Goal: Information Seeking & Learning: Learn about a topic

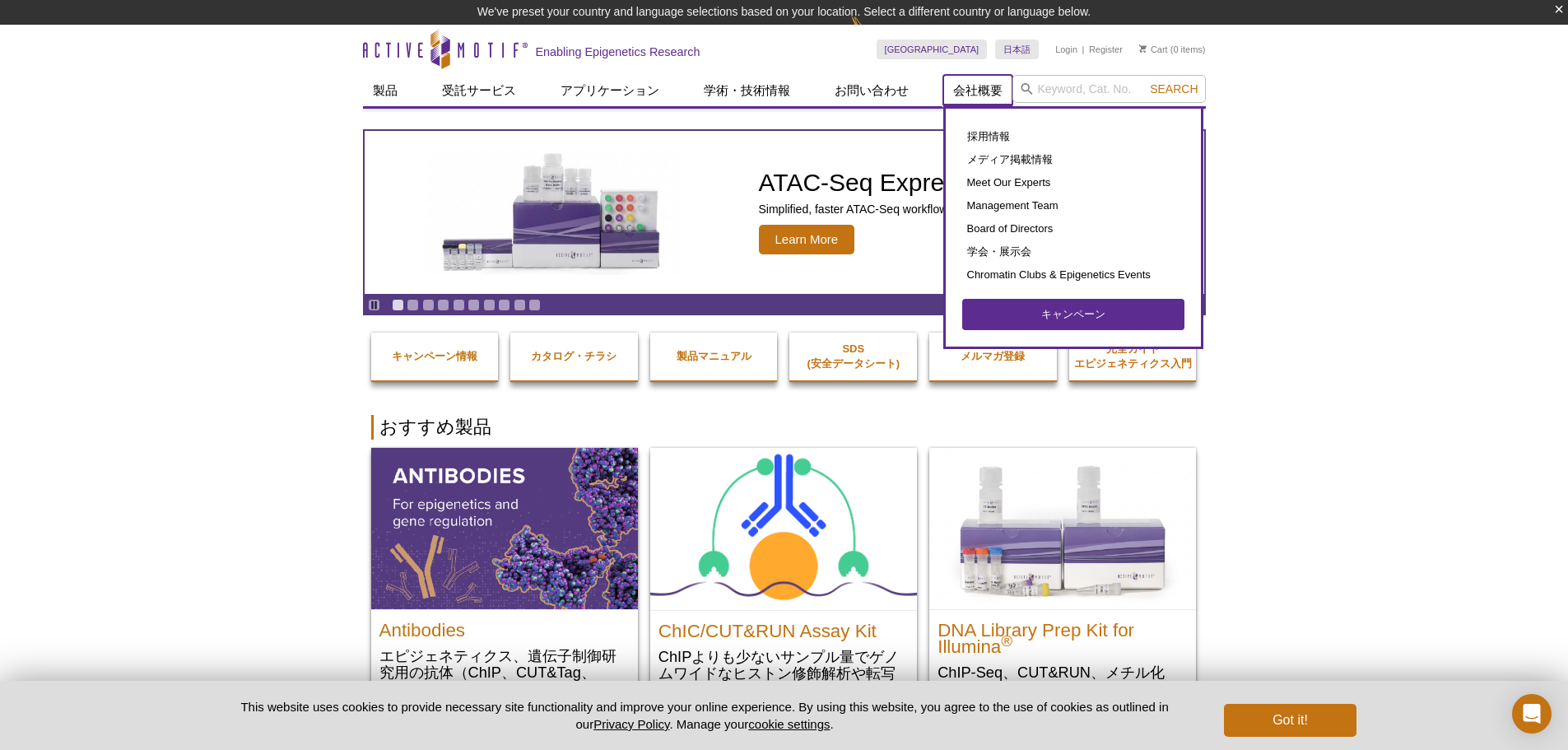
click at [971, 90] on link "会社概要" at bounding box center [977, 90] width 69 height 32
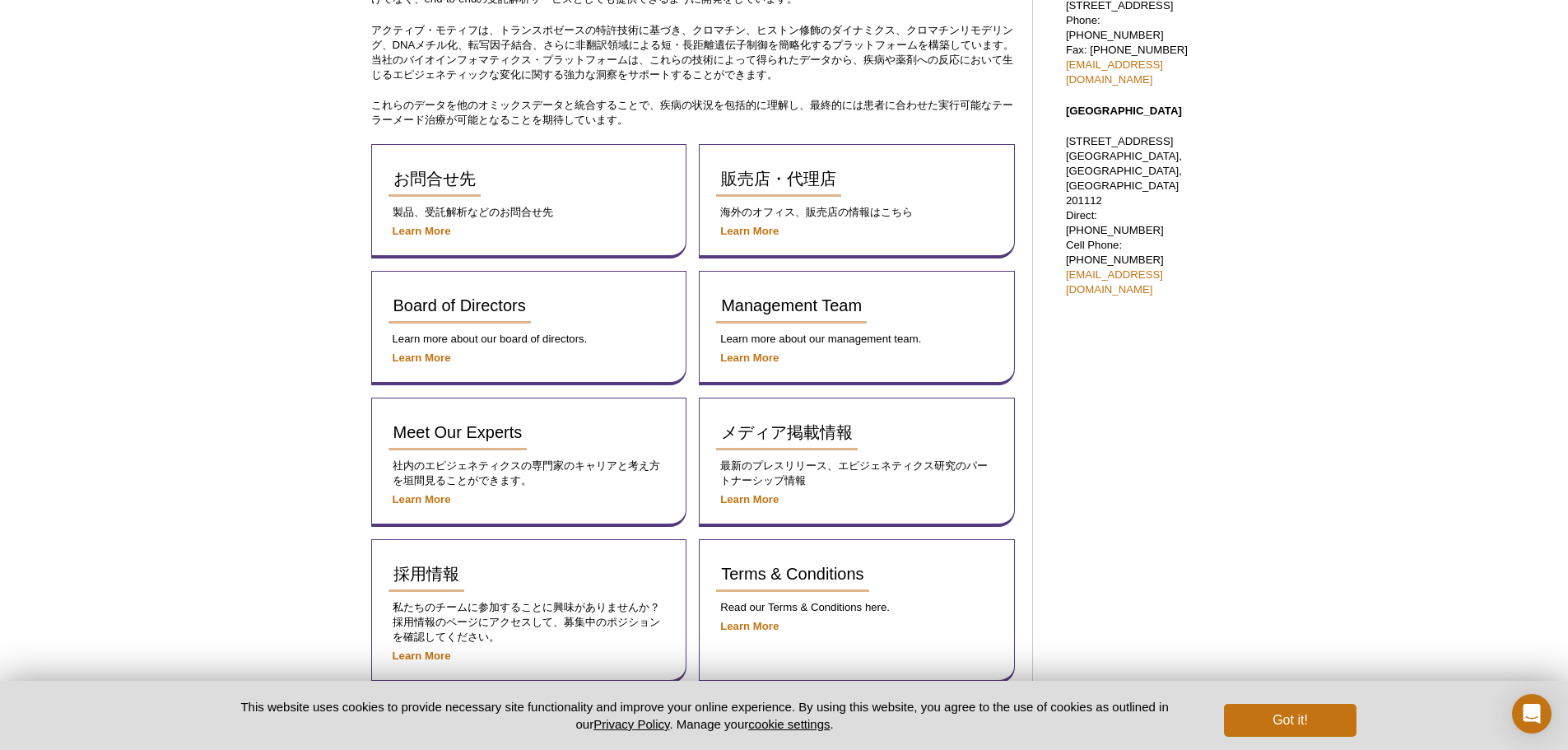
scroll to position [846, 0]
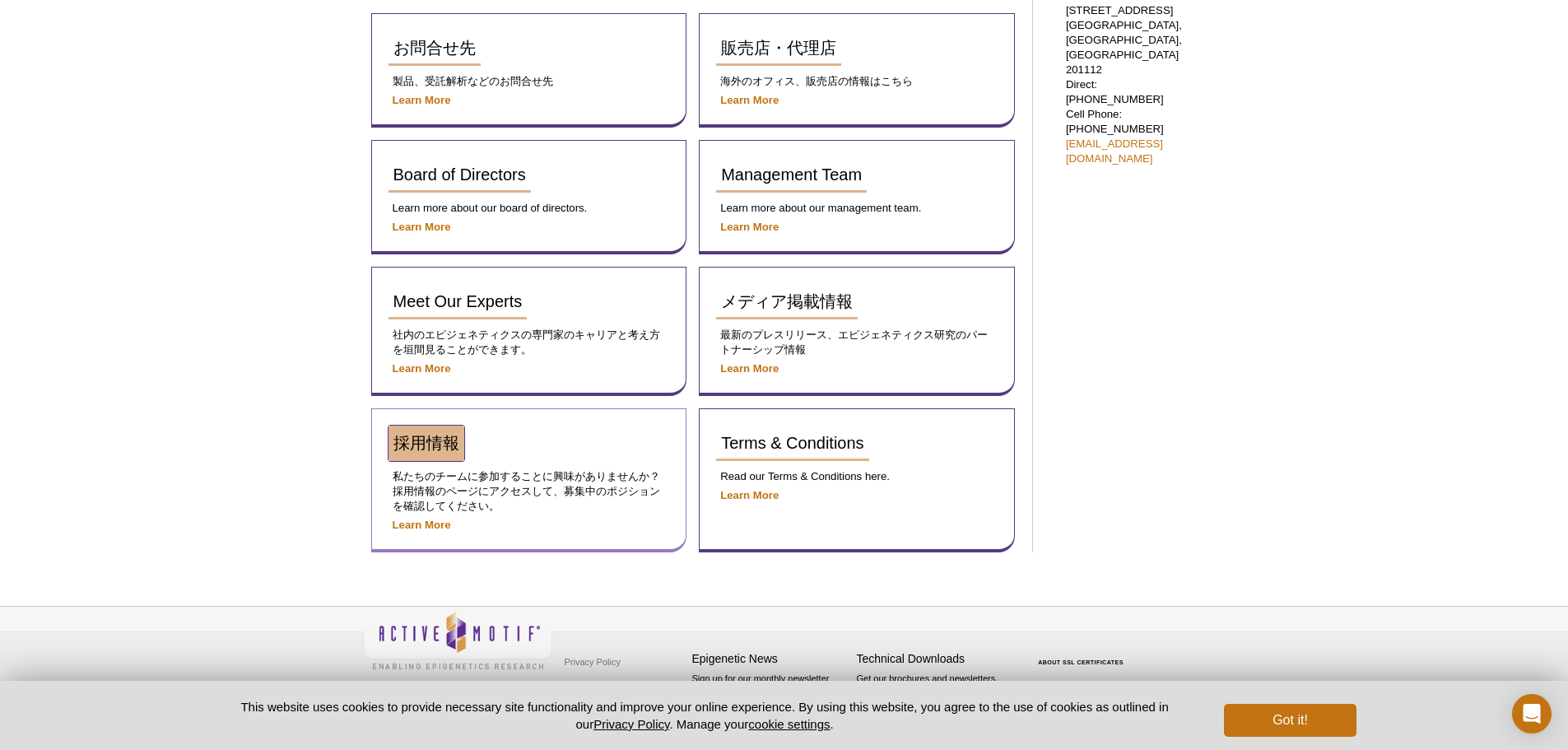
click at [413, 449] on span "採用情報" at bounding box center [426, 442] width 66 height 18
click at [424, 442] on span "採用情報" at bounding box center [426, 442] width 66 height 18
click at [418, 525] on strong "Learn More" at bounding box center [421, 525] width 58 height 12
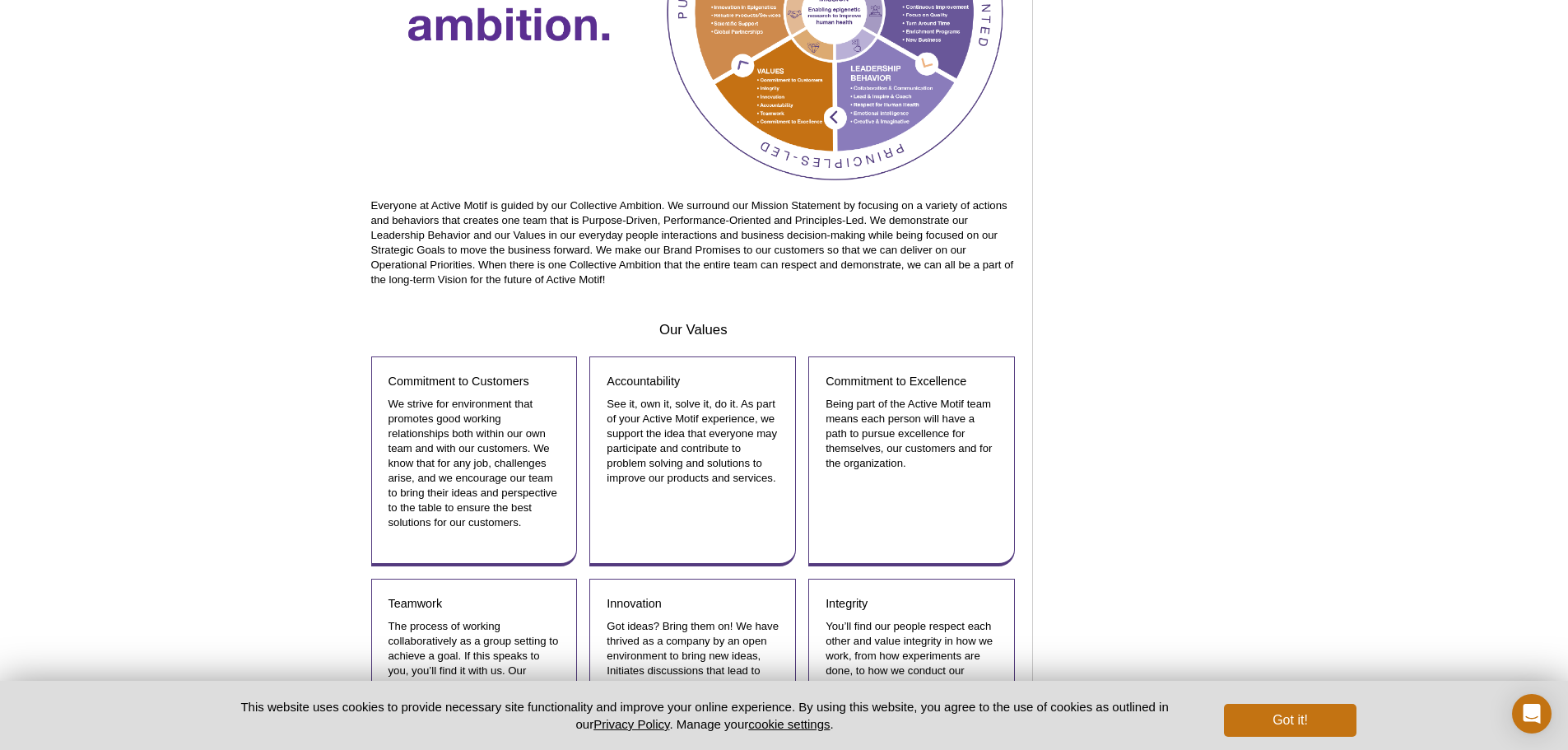
scroll to position [1811, 0]
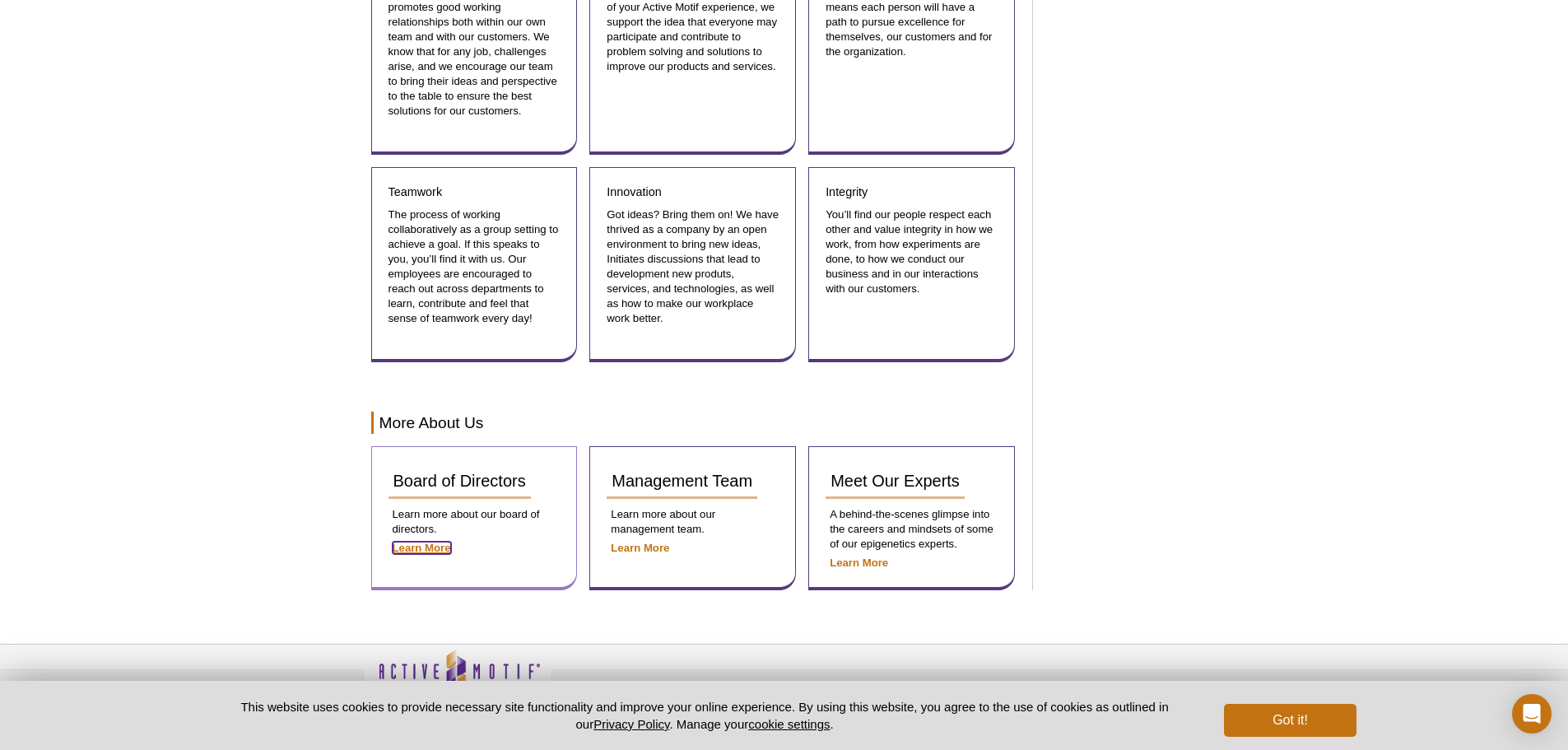
click at [436, 545] on strong "Learn More" at bounding box center [421, 547] width 58 height 12
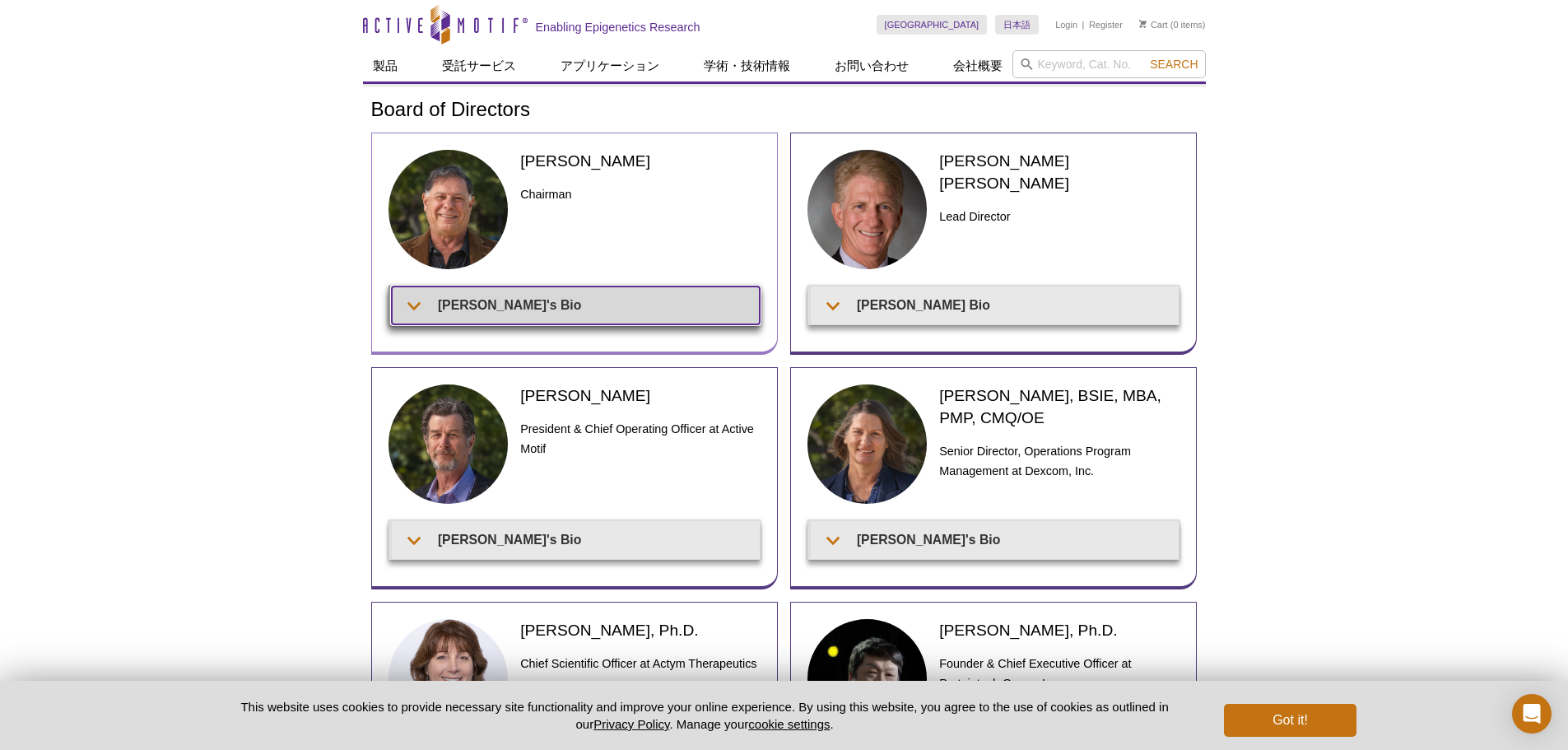
click at [469, 314] on summary "Joe's Bio" at bounding box center [575, 305] width 368 height 37
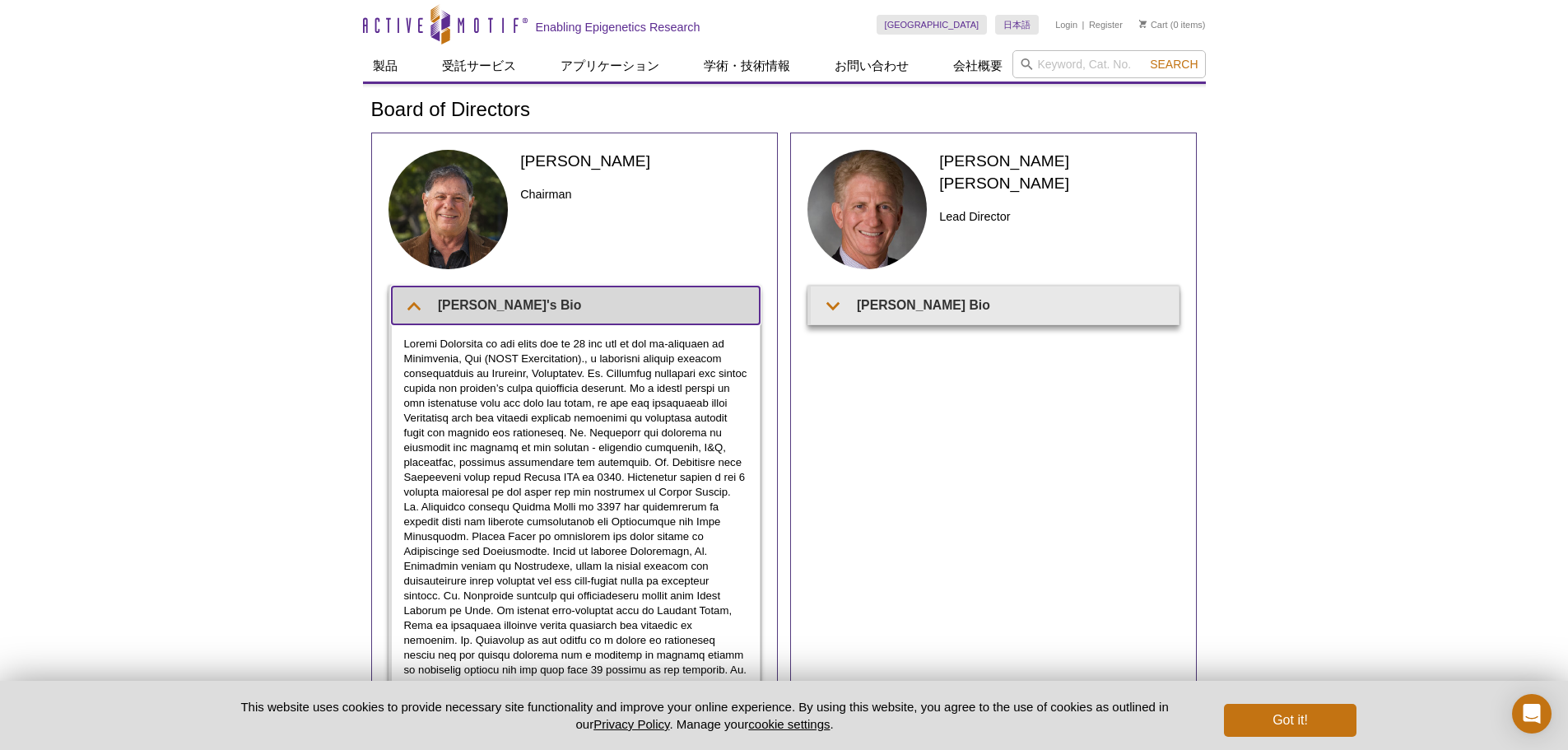
scroll to position [82, 0]
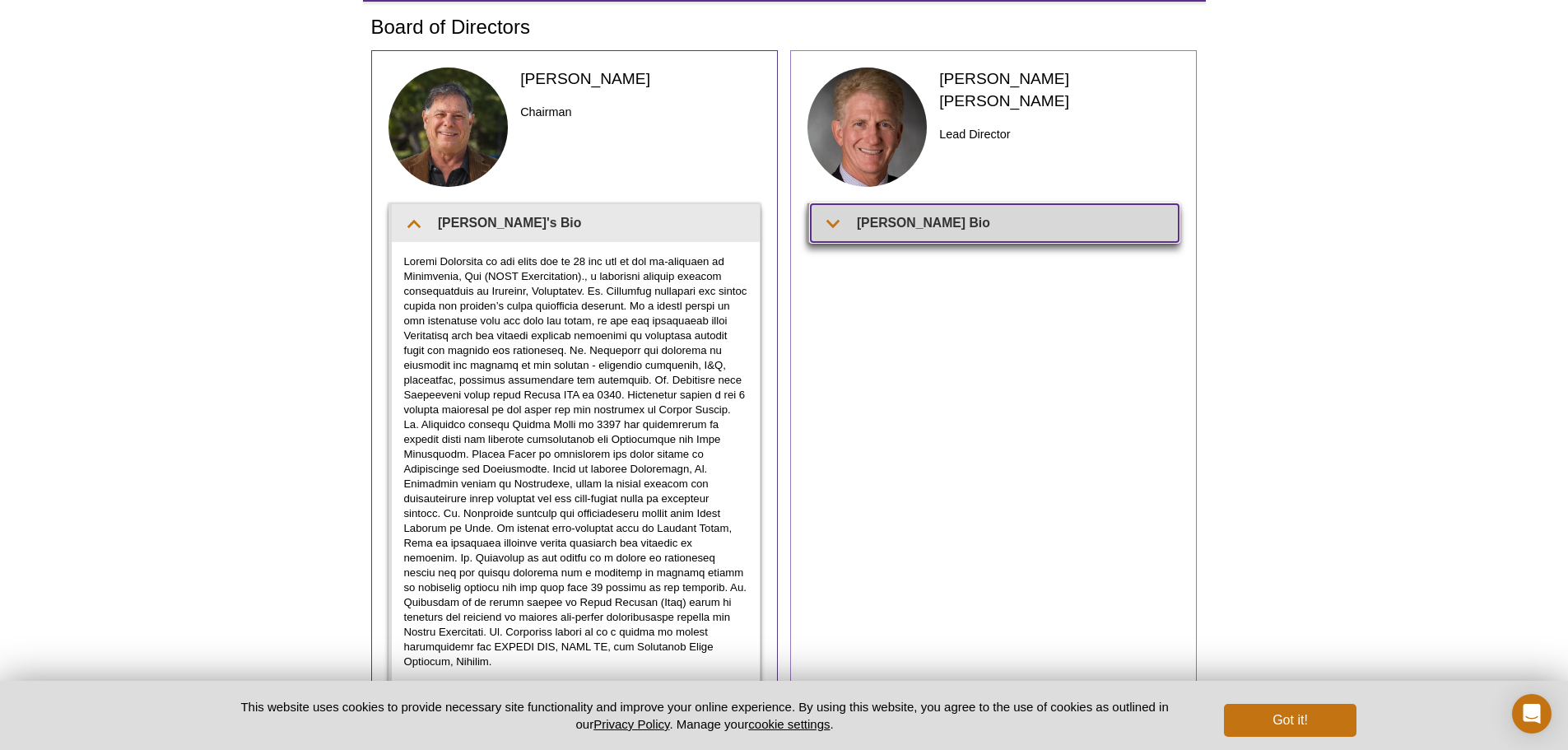
click at [834, 223] on summary "Wainwright's Bio" at bounding box center [994, 223] width 368 height 37
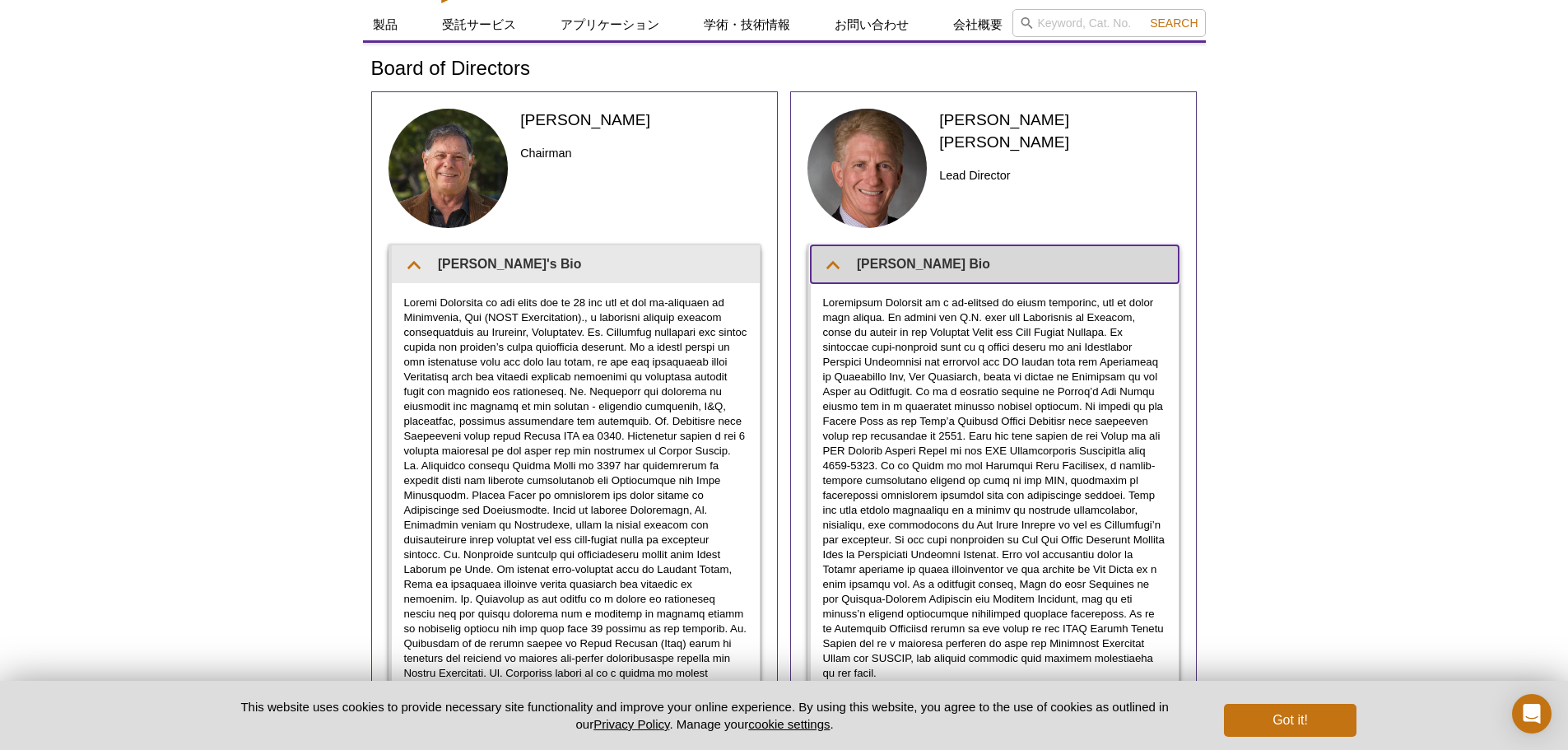
scroll to position [0, 0]
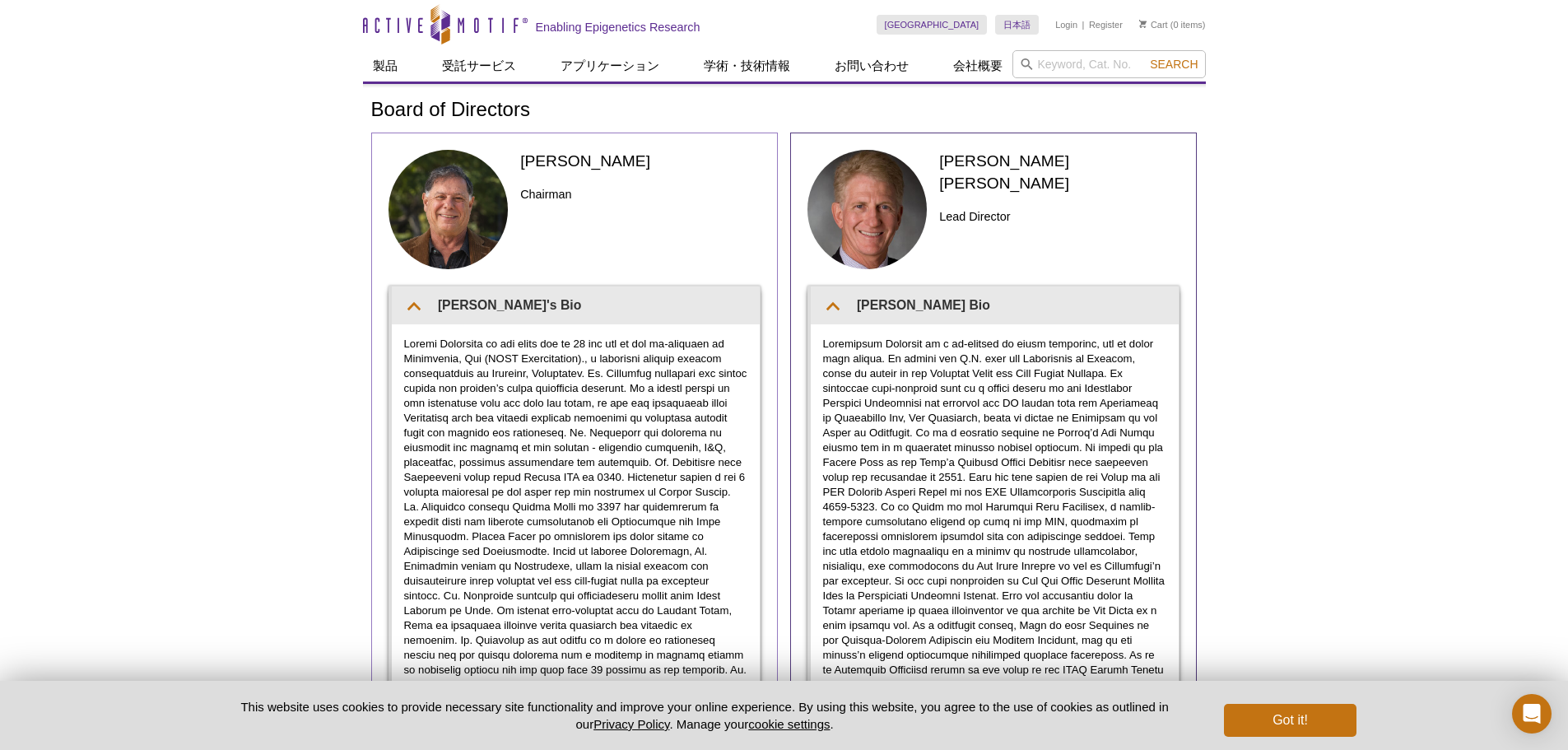
click at [466, 208] on img at bounding box center [449, 210] width 120 height 120
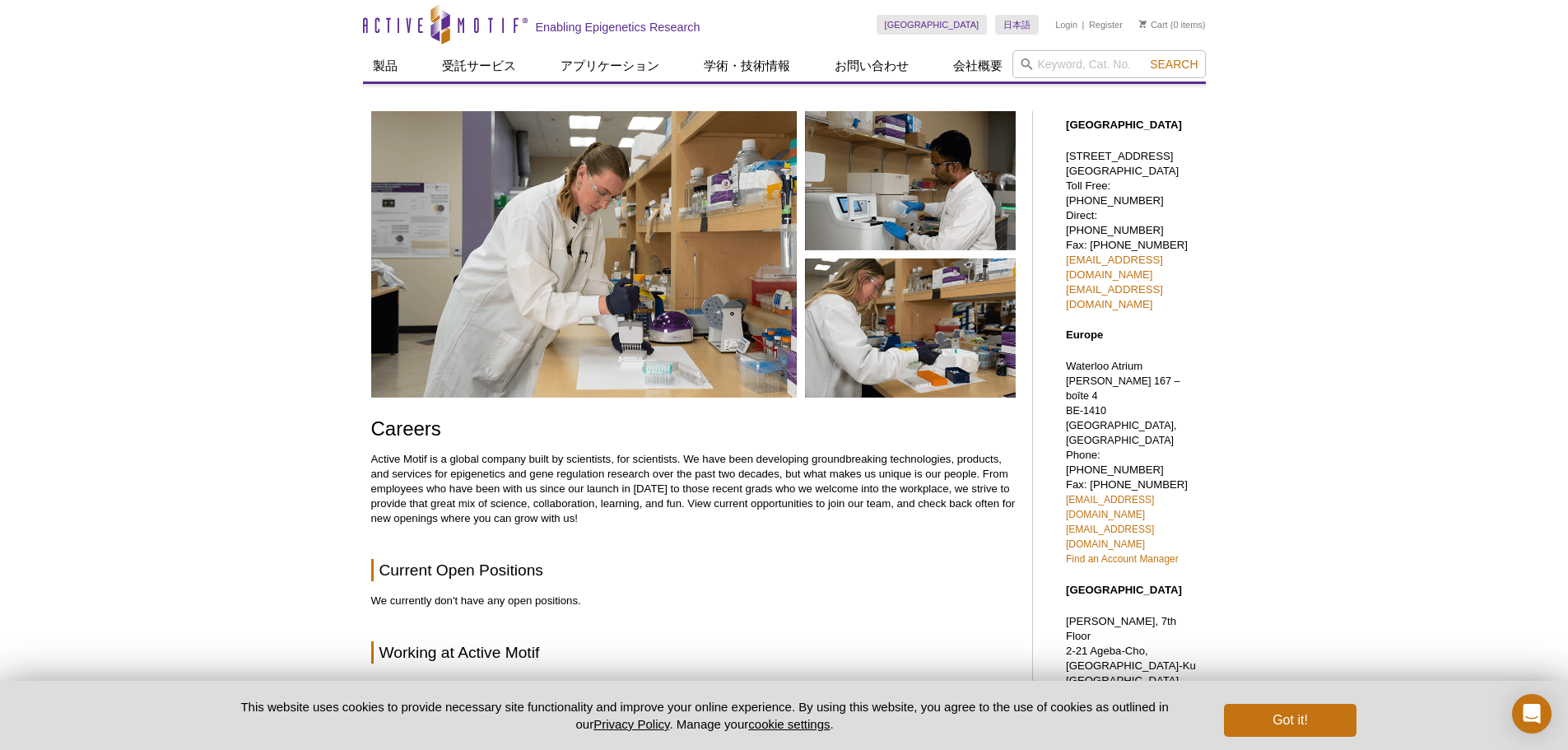
scroll to position [1498, 0]
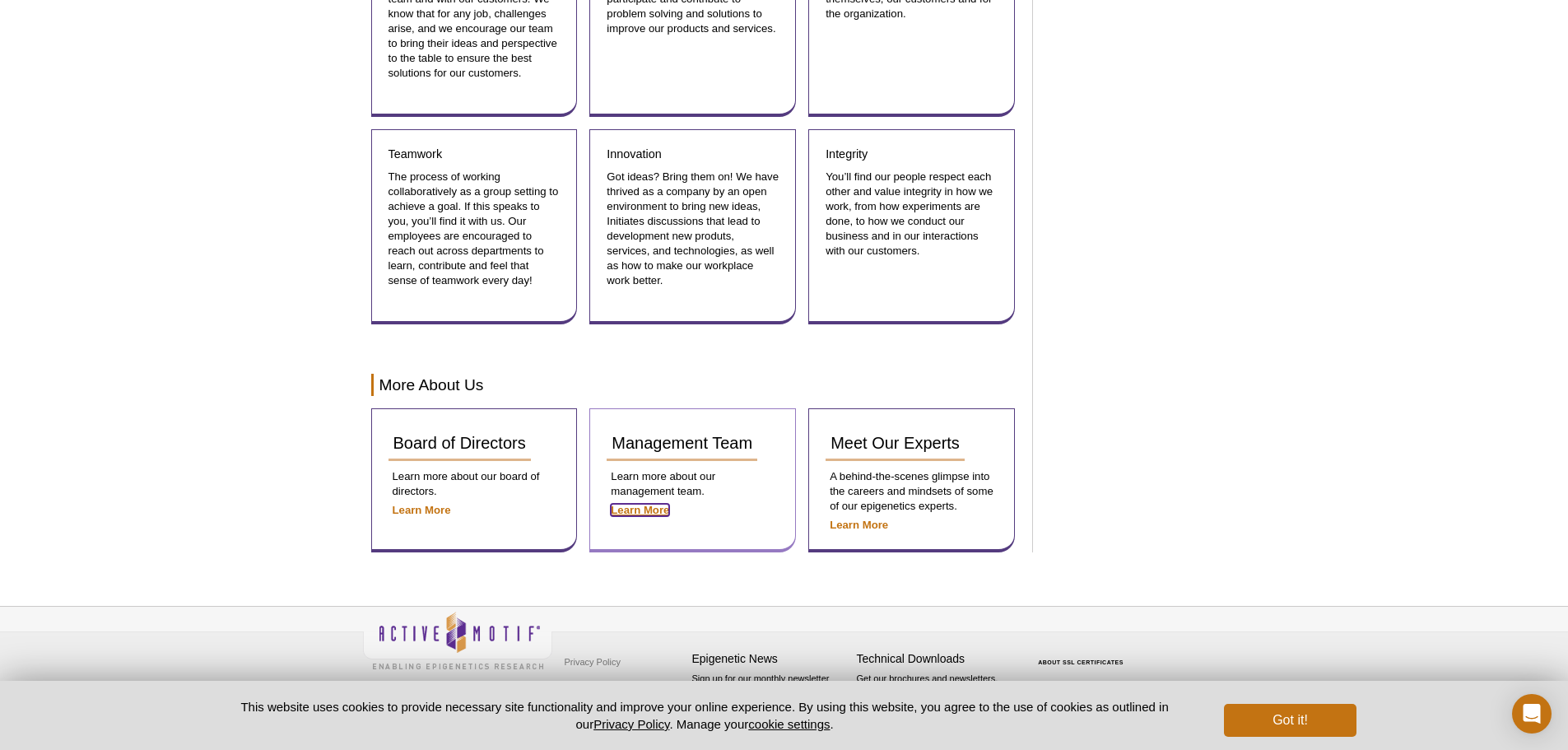
click at [648, 513] on strong "Learn More" at bounding box center [639, 509] width 58 height 12
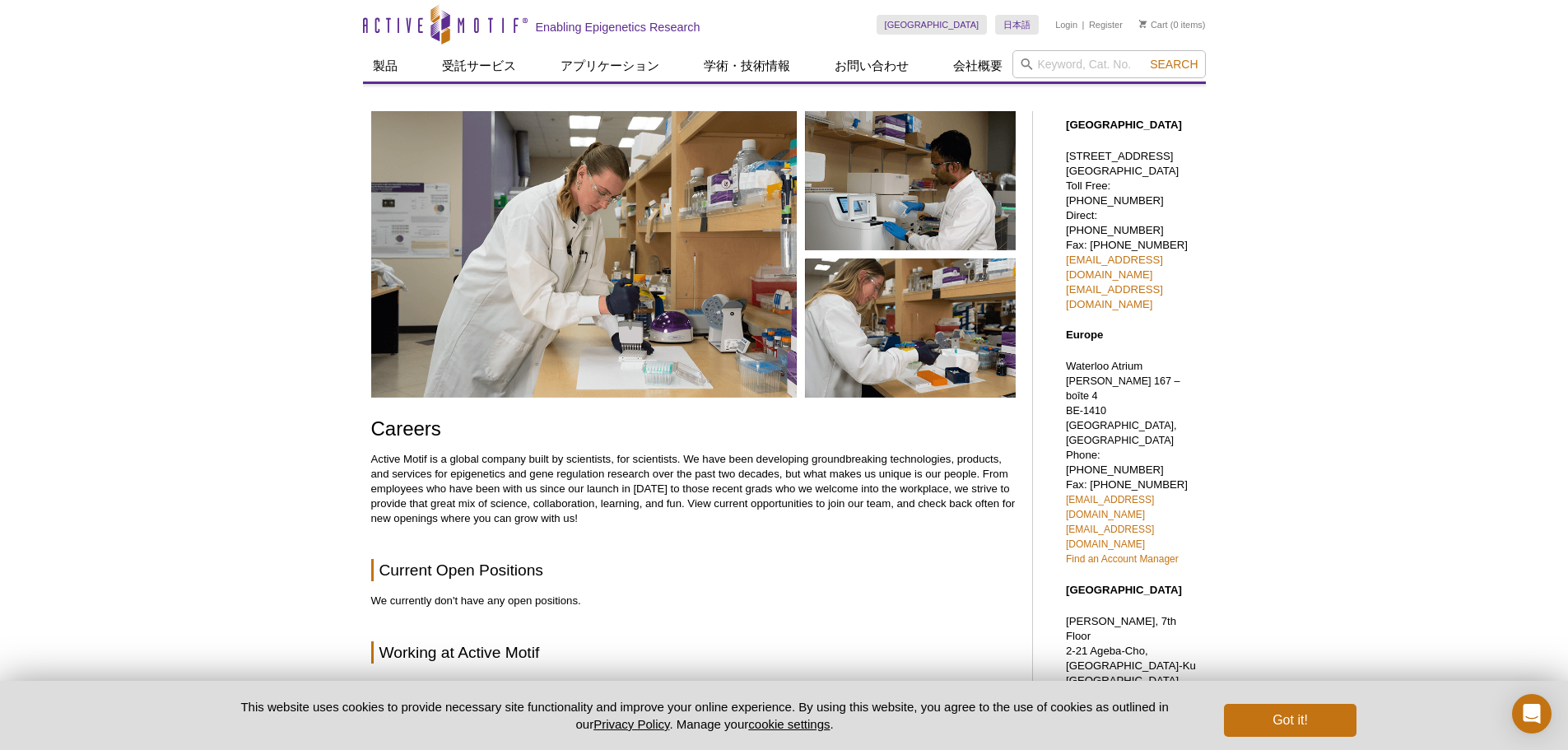
scroll to position [1498, 0]
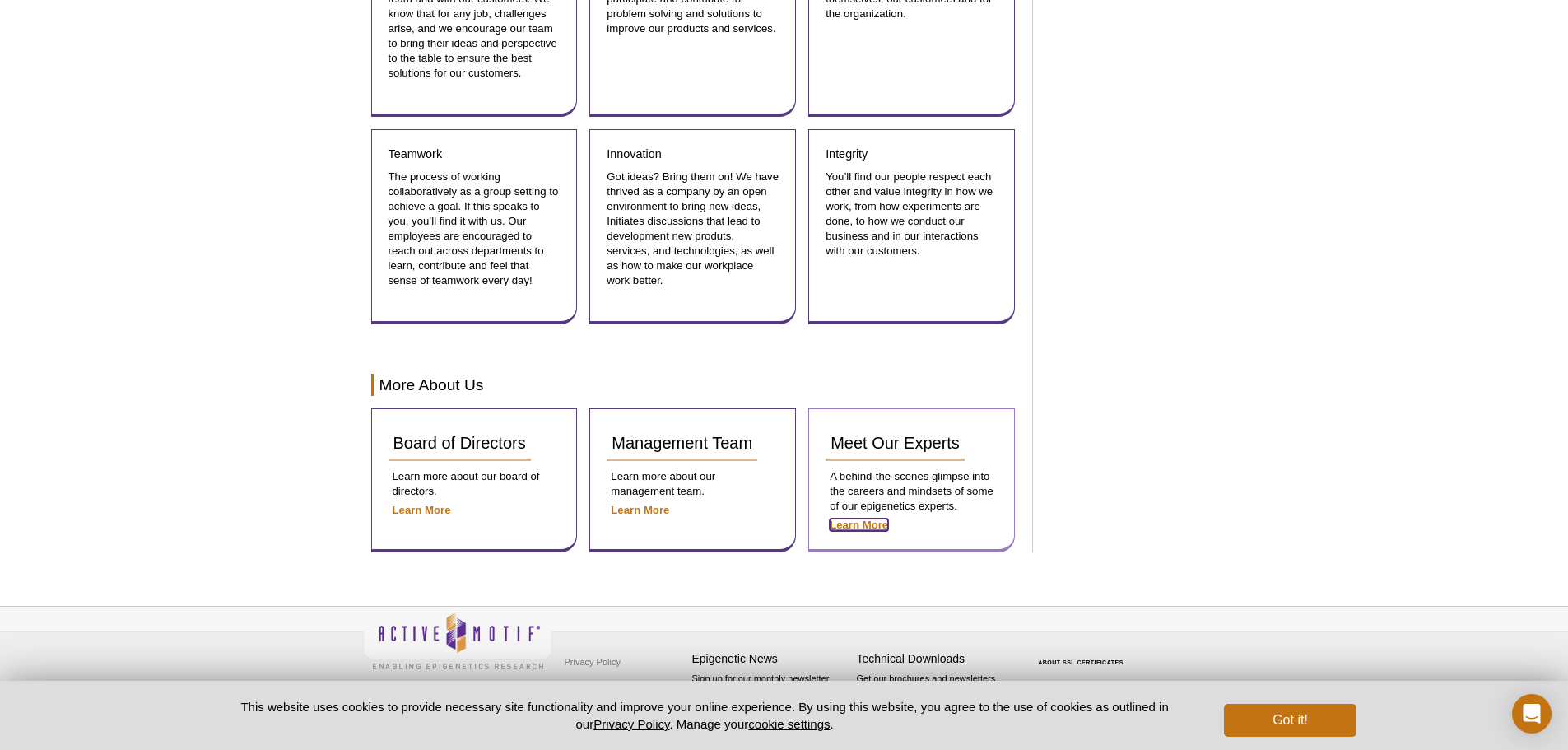
click at [858, 525] on strong "Learn More" at bounding box center [858, 525] width 58 height 12
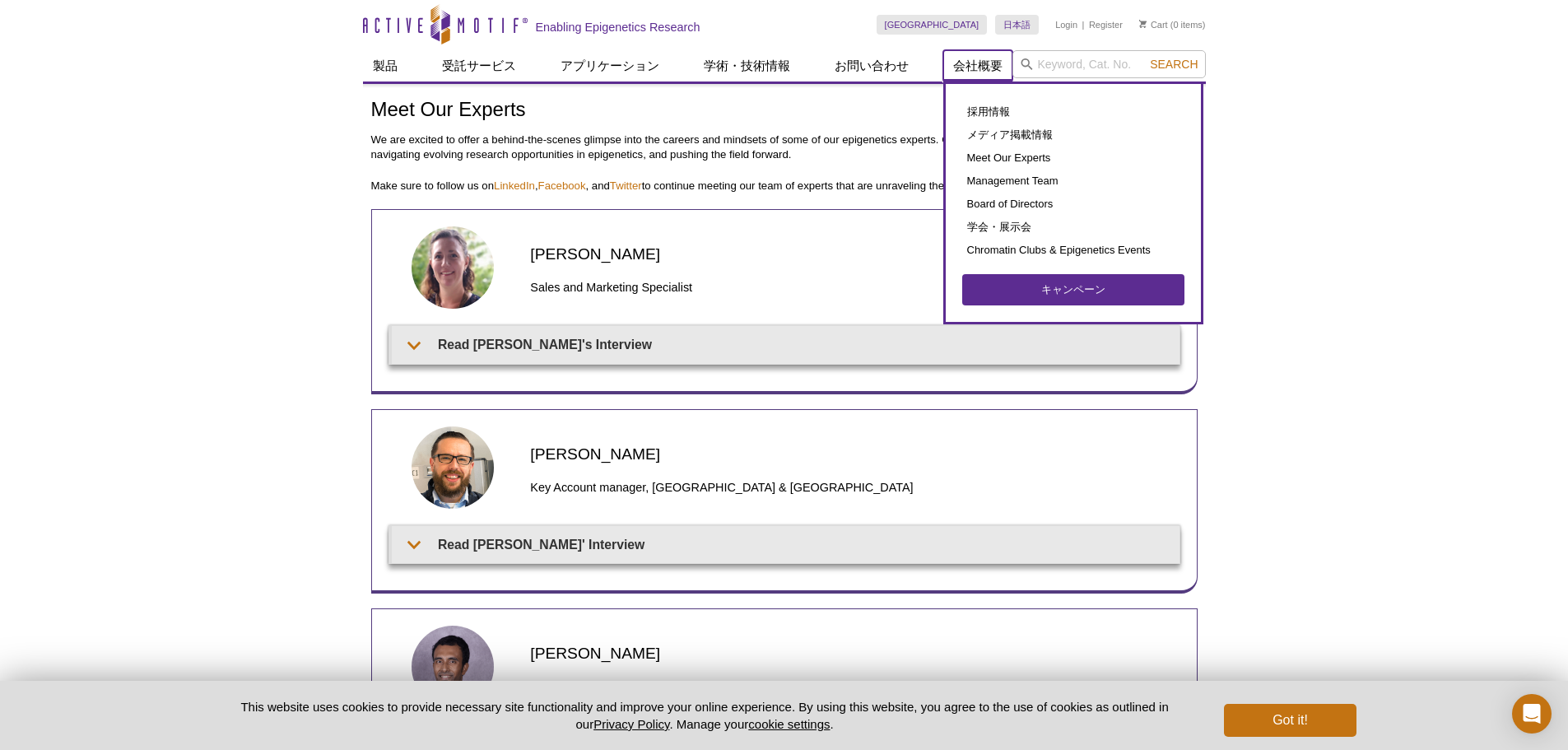
click at [970, 68] on link "会社概要" at bounding box center [977, 66] width 69 height 32
